Goal: Information Seeking & Learning: Learn about a topic

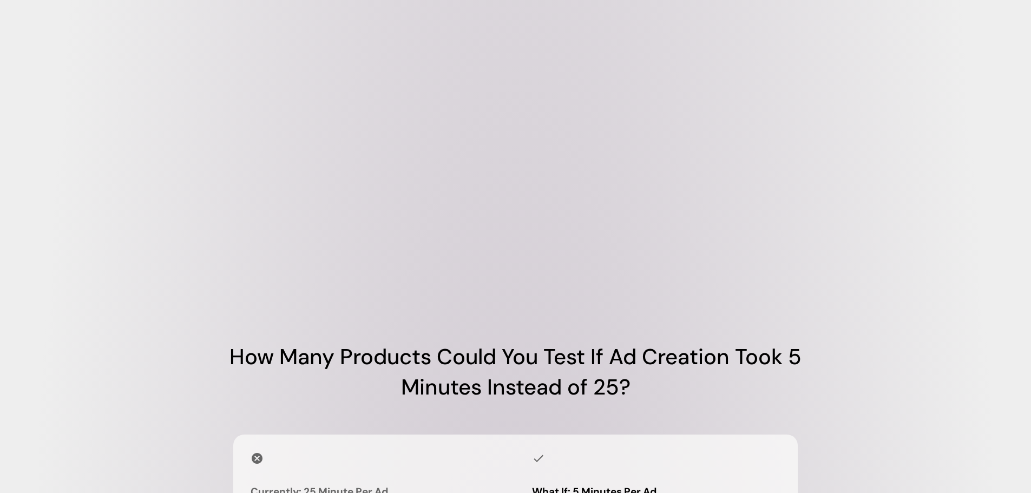
scroll to position [661, 0]
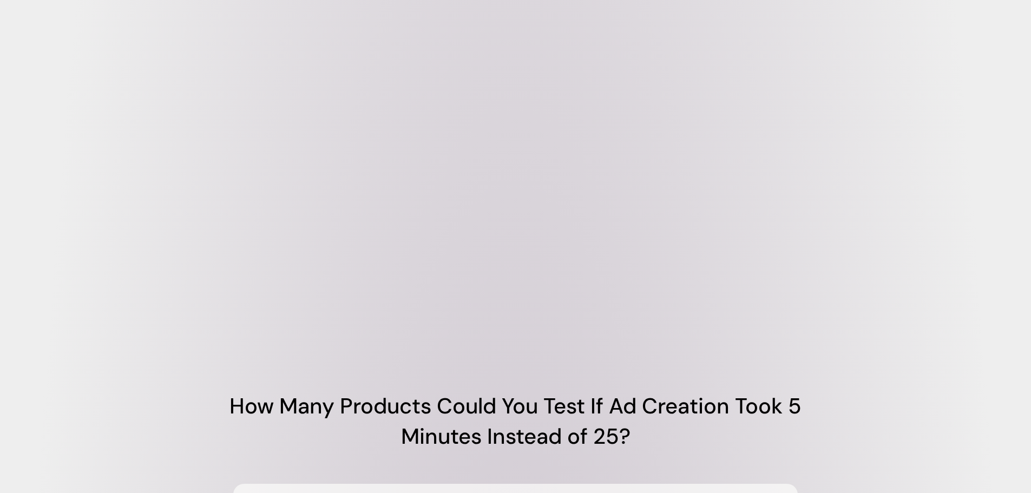
drag, startPoint x: 1039, startPoint y: 87, endPoint x: 113, endPoint y: 286, distance: 947.5
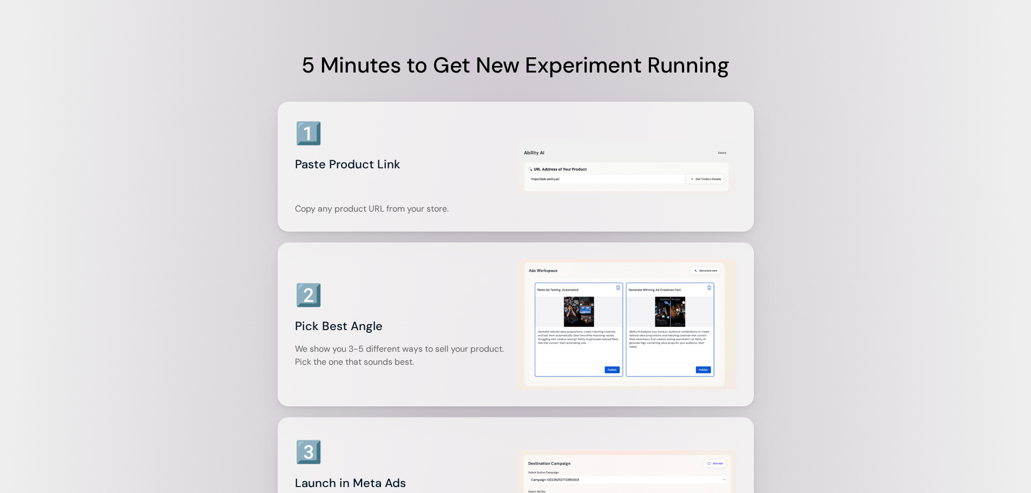
scroll to position [1432, 0]
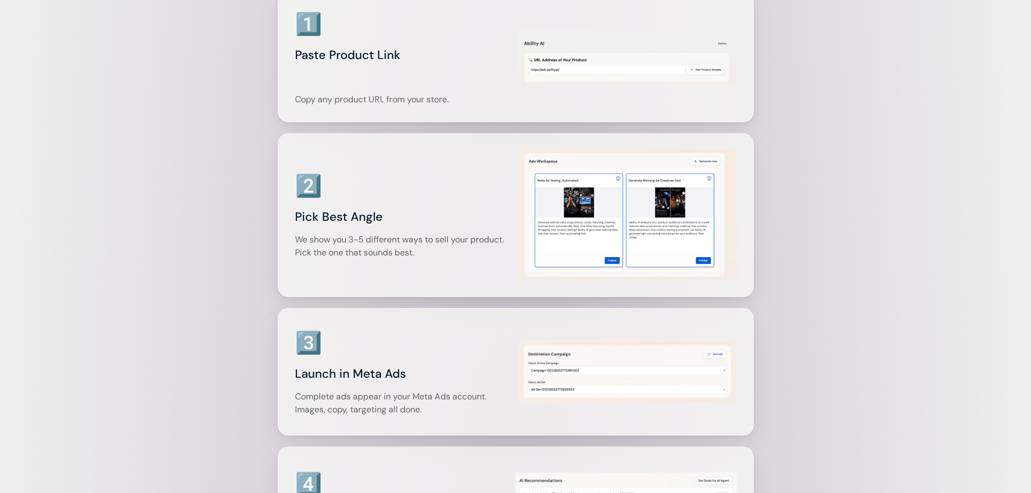
click at [566, 261] on img at bounding box center [627, 215] width 219 height 132
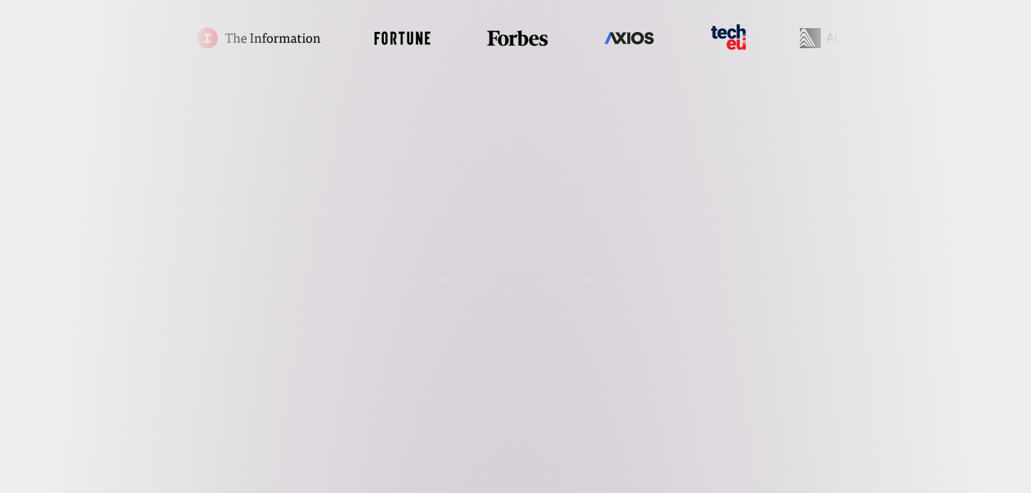
scroll to position [566, 0]
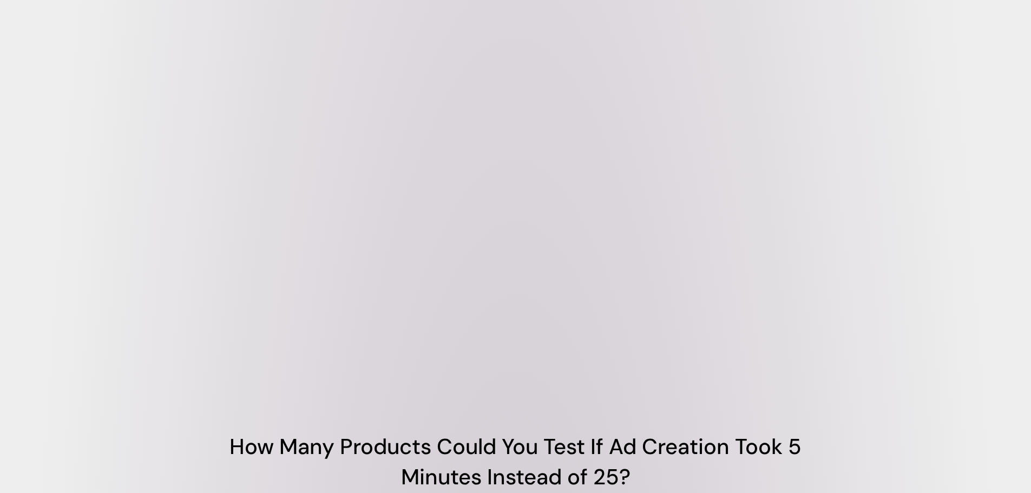
click at [299, 328] on video at bounding box center [516, 218] width 650 height 325
drag, startPoint x: 225, startPoint y: 417, endPoint x: 180, endPoint y: 414, distance: 45.6
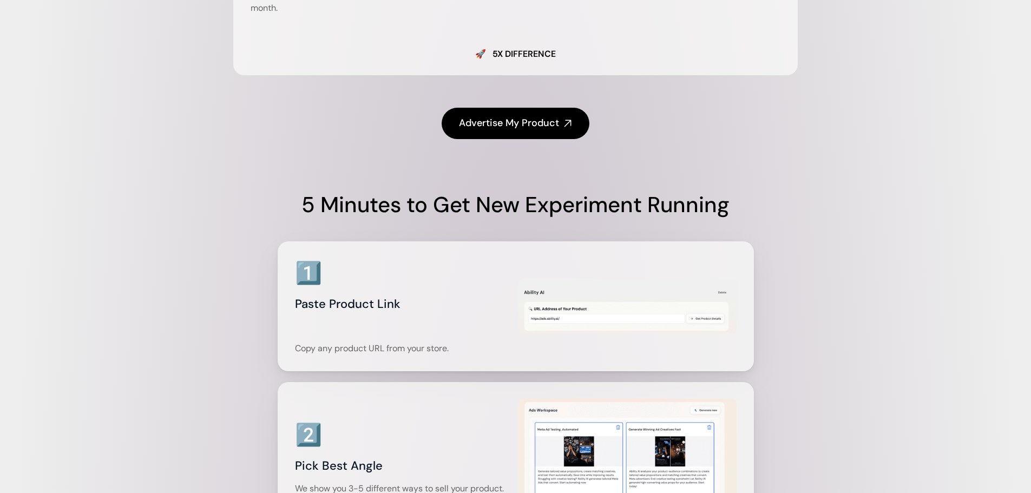
scroll to position [1167, 0]
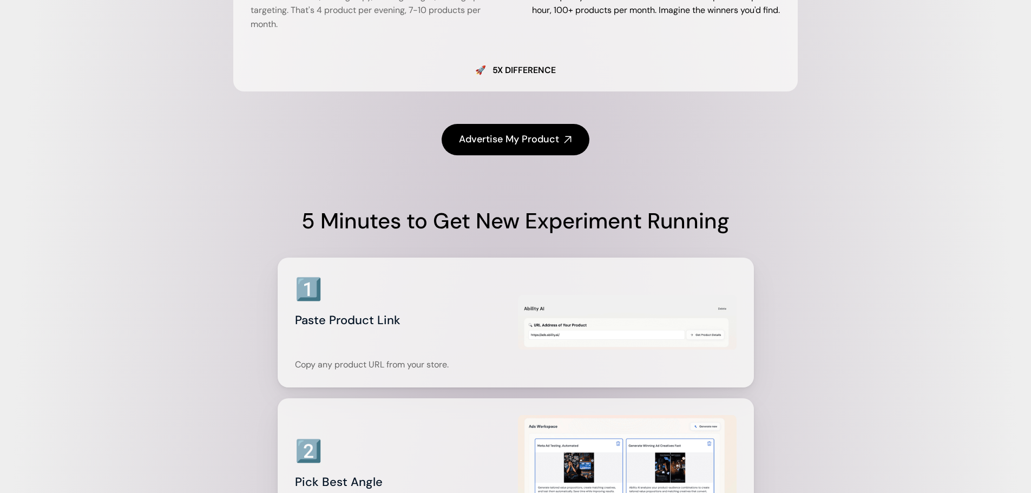
click at [55, 222] on div "How Many Products Could You Test If Ad Creation Took 5 Minutes Instead of 25? C…" at bounding box center [515, 176] width 1031 height 1442
